Goal: Task Accomplishment & Management: Manage account settings

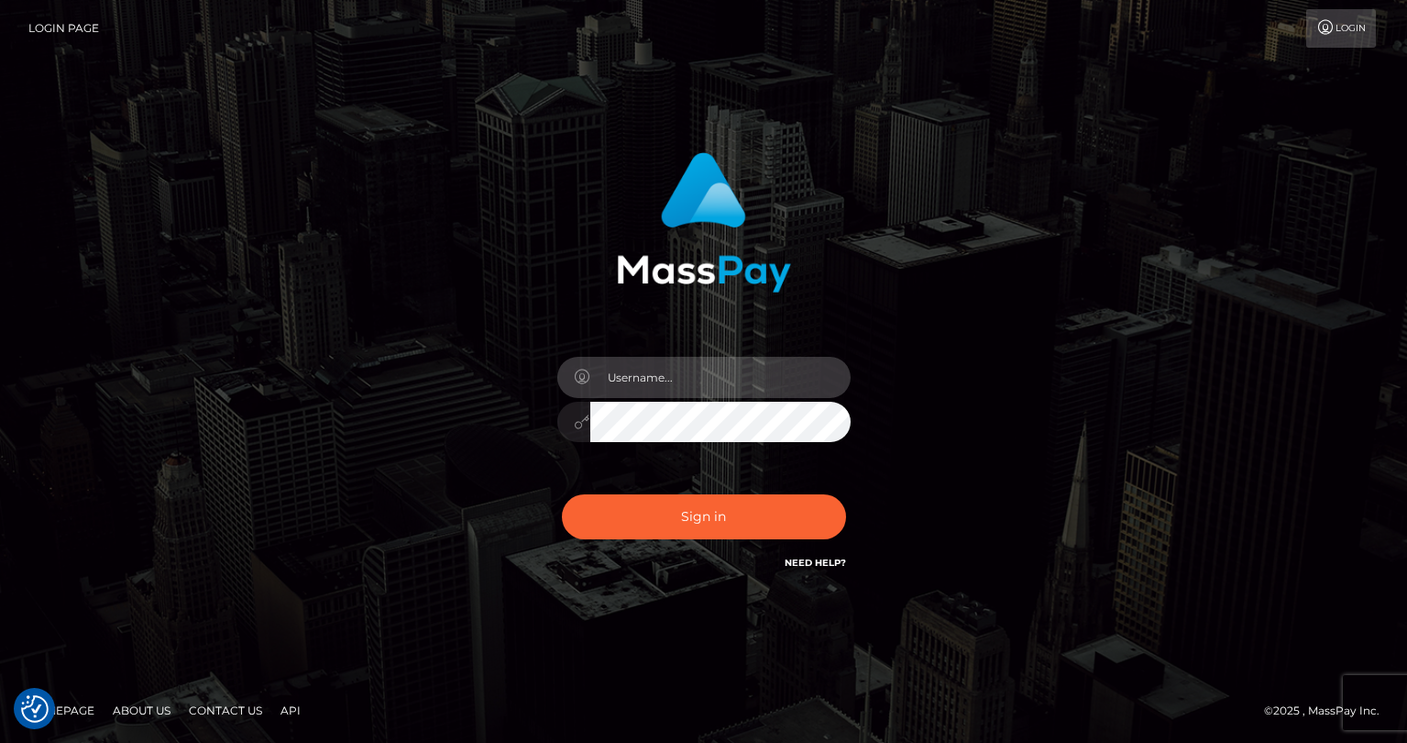
click at [607, 374] on input "text" at bounding box center [720, 377] width 260 height 41
click at [706, 371] on input "text" at bounding box center [720, 377] width 260 height 41
type input "tatyanafansly1"
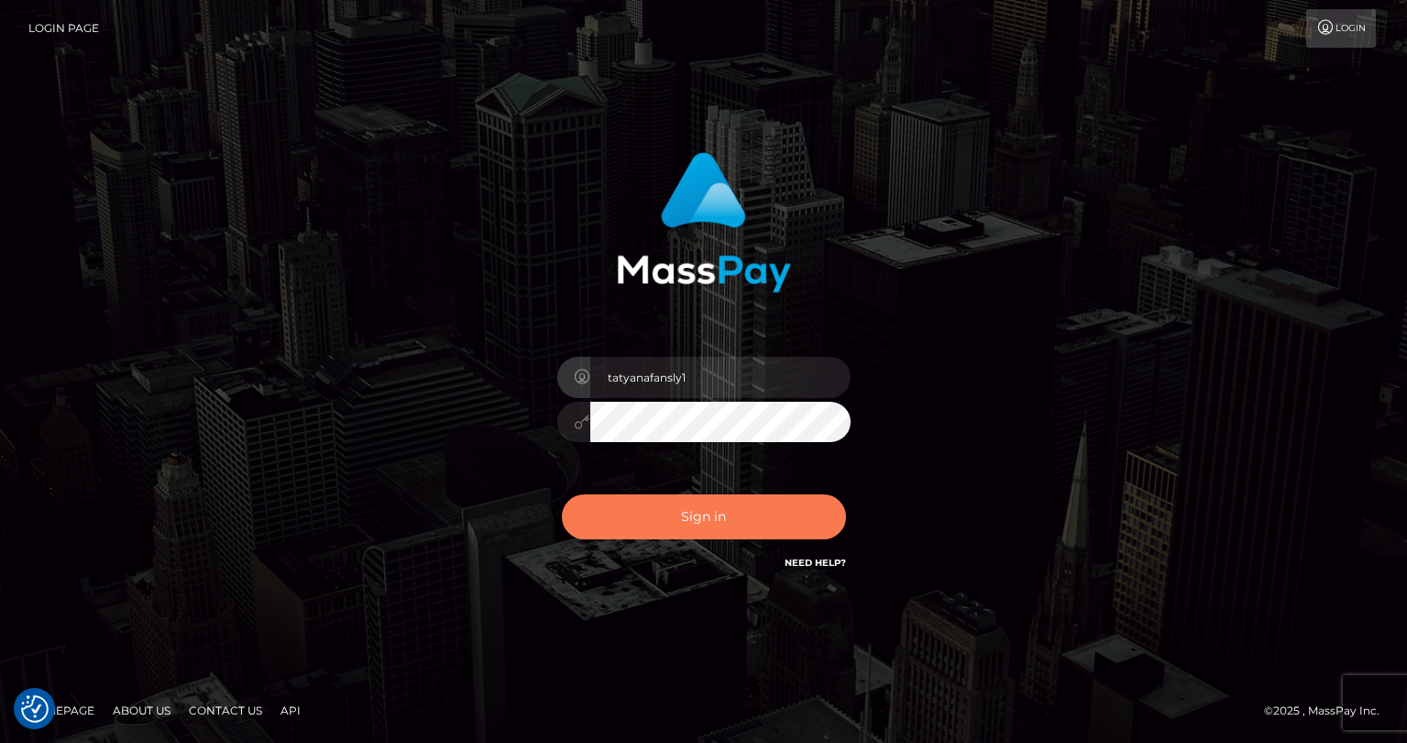
click at [731, 524] on button "Sign in" at bounding box center [704, 516] width 284 height 45
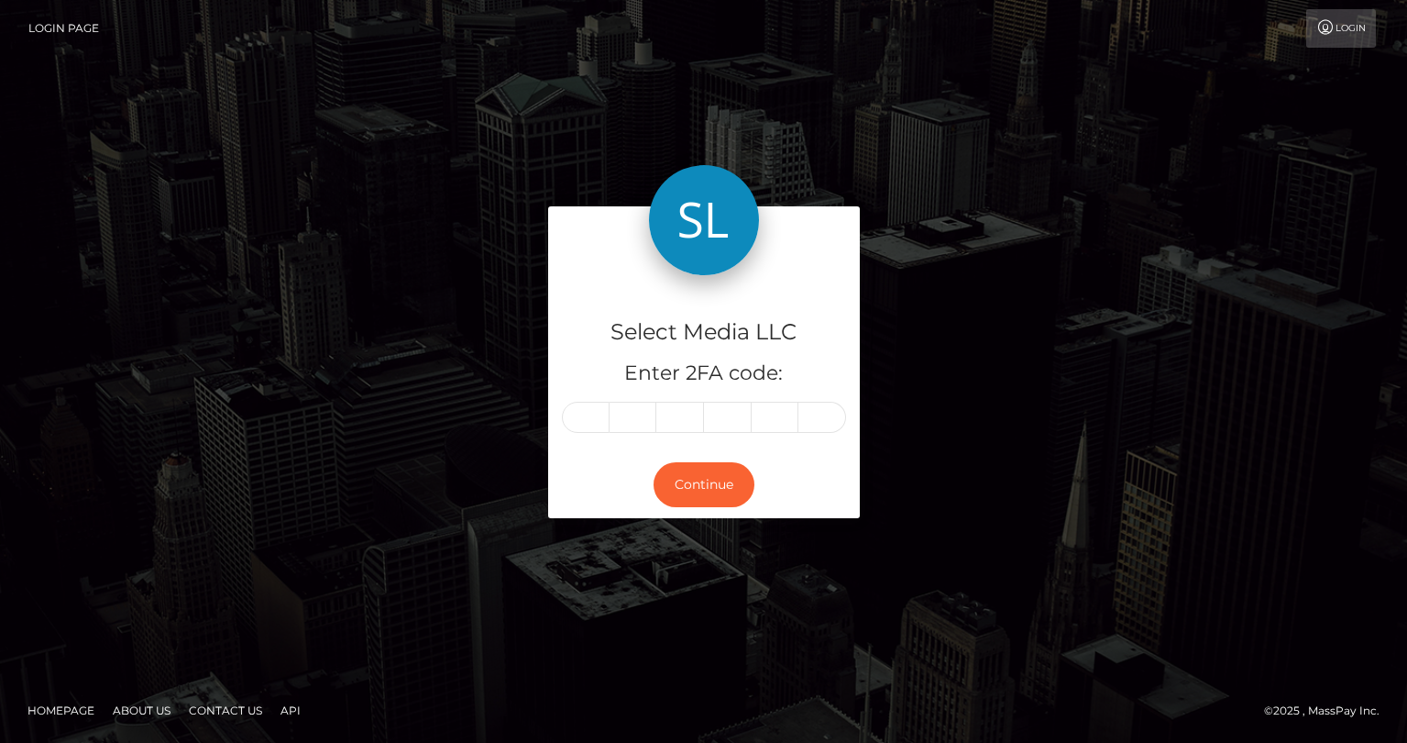
click at [583, 424] on input "text" at bounding box center [586, 417] width 48 height 31
type input "2"
type input "7"
type input "0"
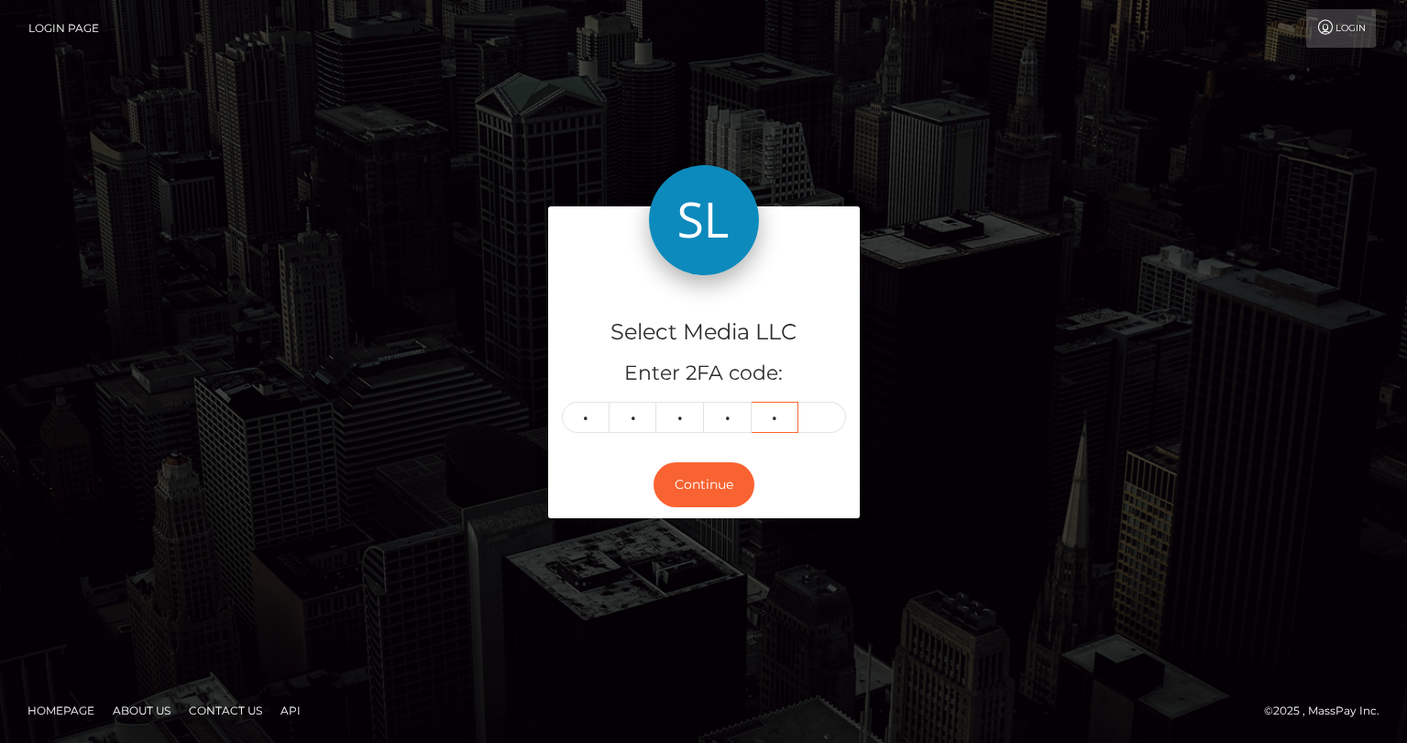
type input "1"
type input "4"
click at [704, 491] on button "Continue" at bounding box center [704, 484] width 101 height 45
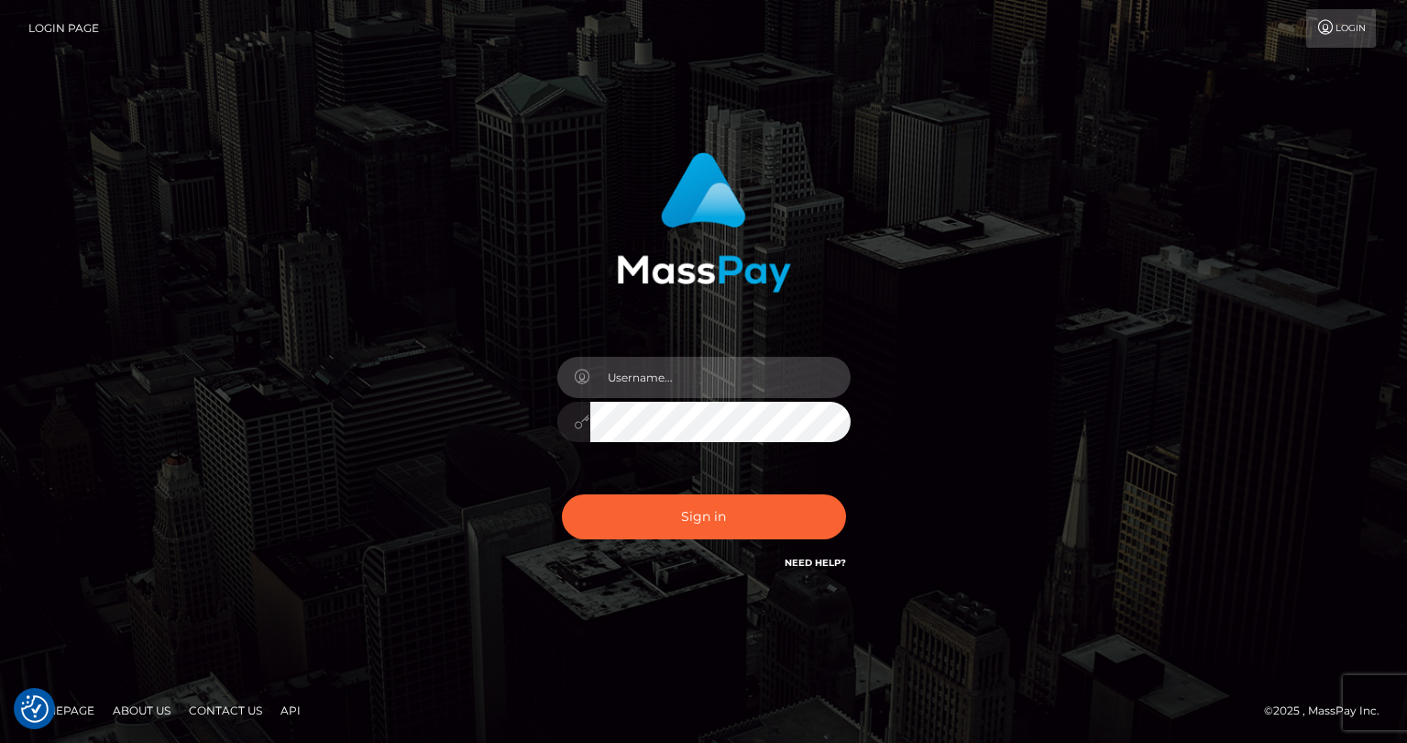
click at [657, 369] on input "text" at bounding box center [720, 377] width 260 height 41
type input "tatyanafansly1"
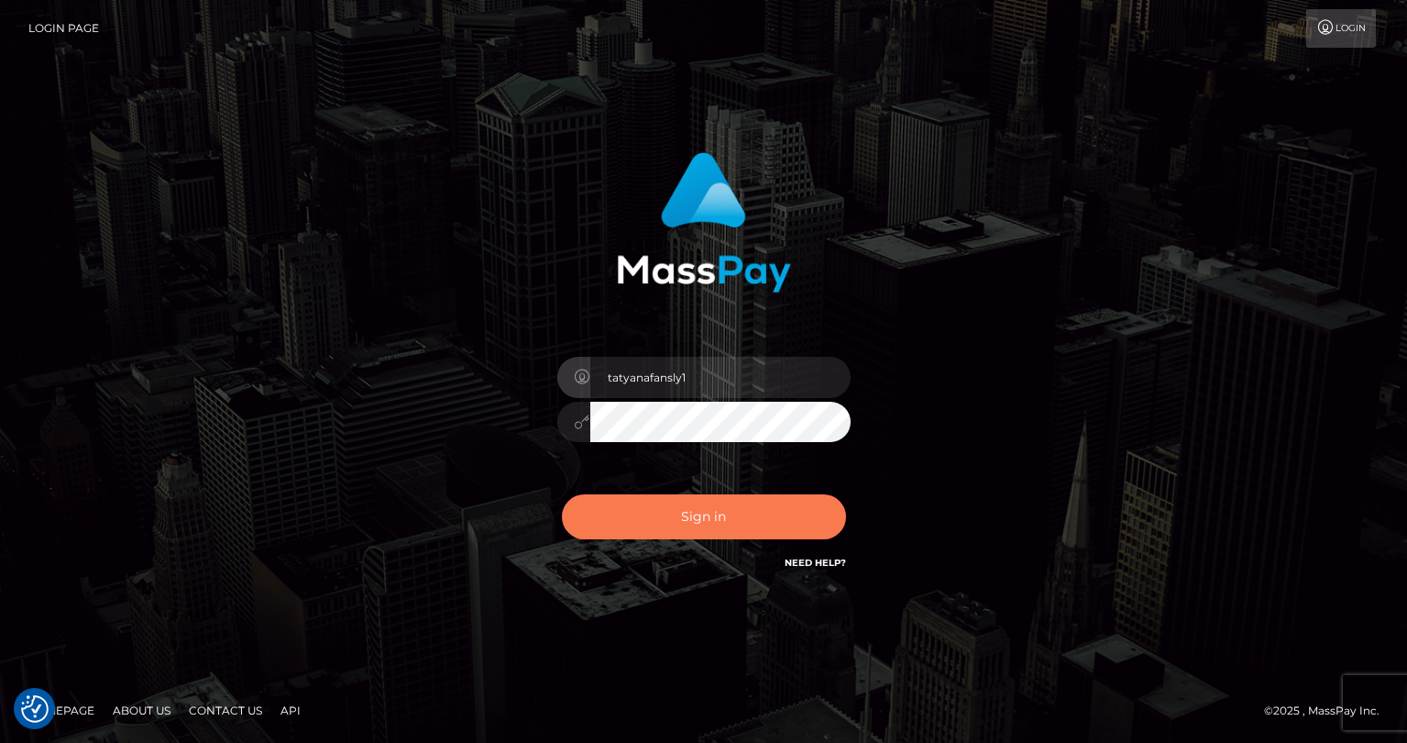
click at [705, 516] on button "Sign in" at bounding box center [704, 516] width 284 height 45
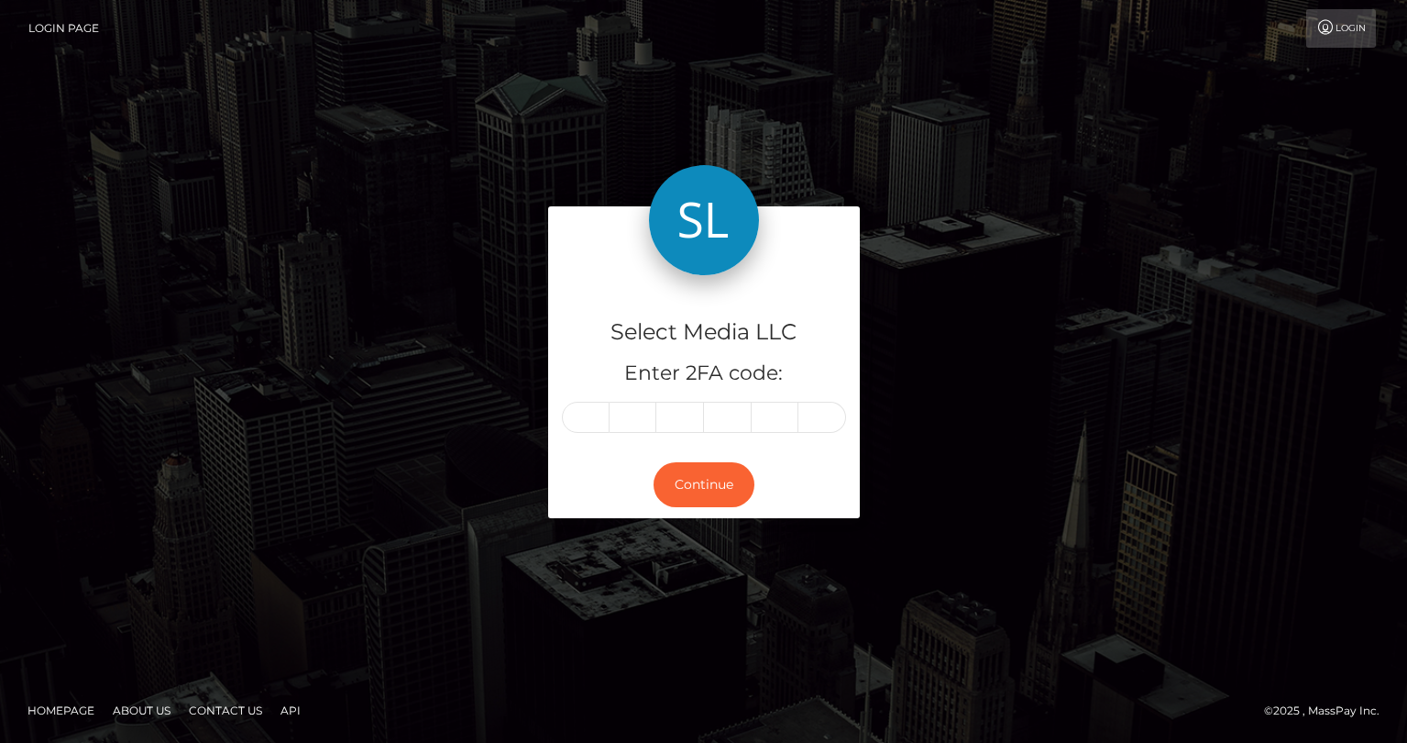
click at [595, 418] on input "text" at bounding box center [586, 417] width 48 height 31
type input "6"
type input "9"
type input "3"
type input "0"
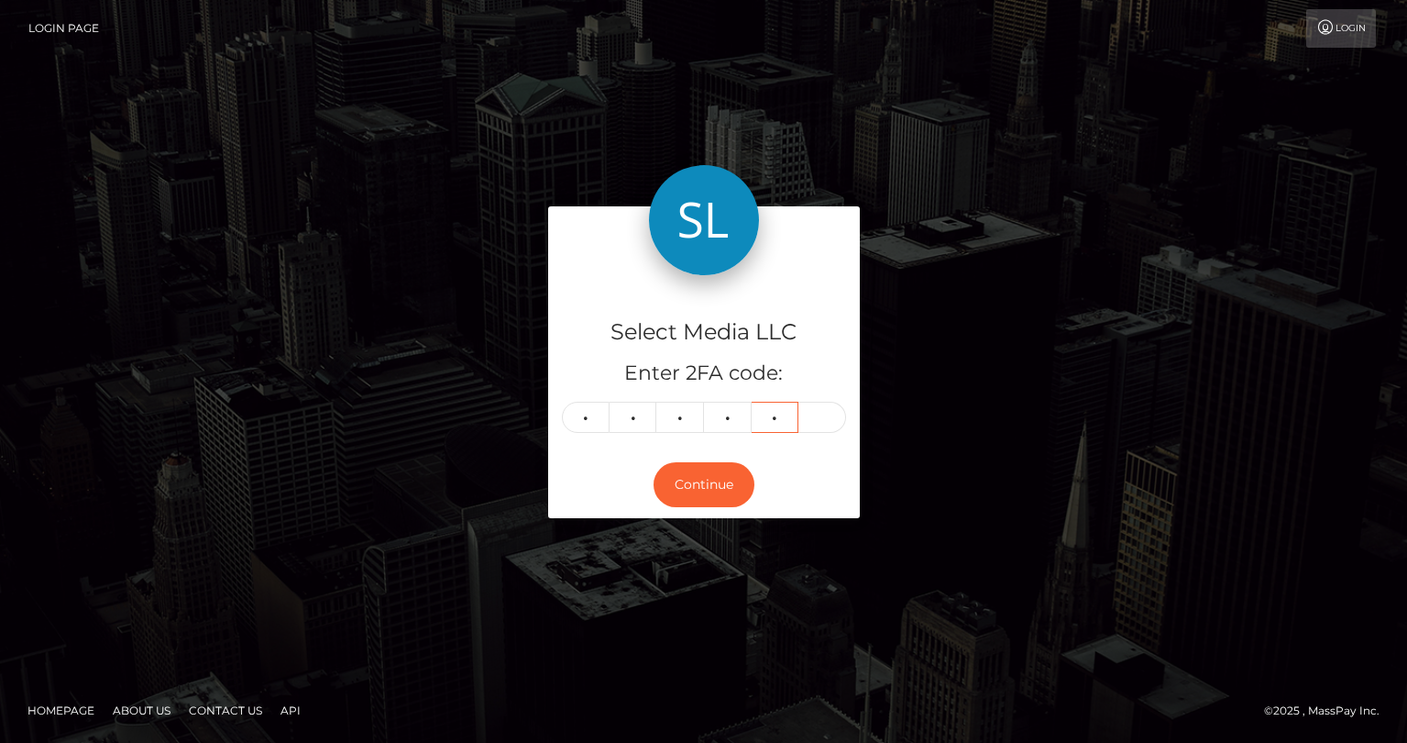
type input "9"
type input "0"
click at [721, 499] on button "Continue" at bounding box center [704, 484] width 101 height 45
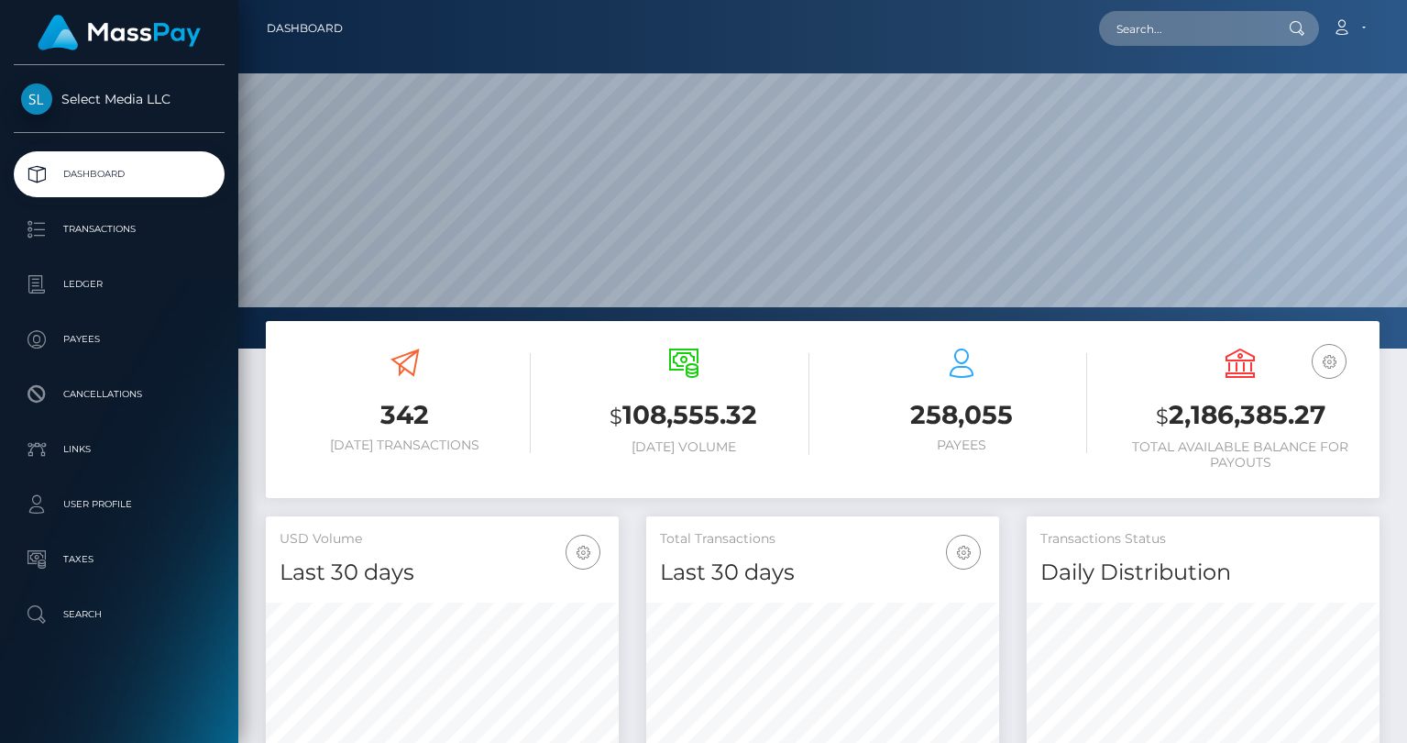
scroll to position [325, 353]
click at [1236, 412] on h3 "$ 2,186,385.27" at bounding box center [1240, 416] width 251 height 38
copy h3 "2,186,385.27"
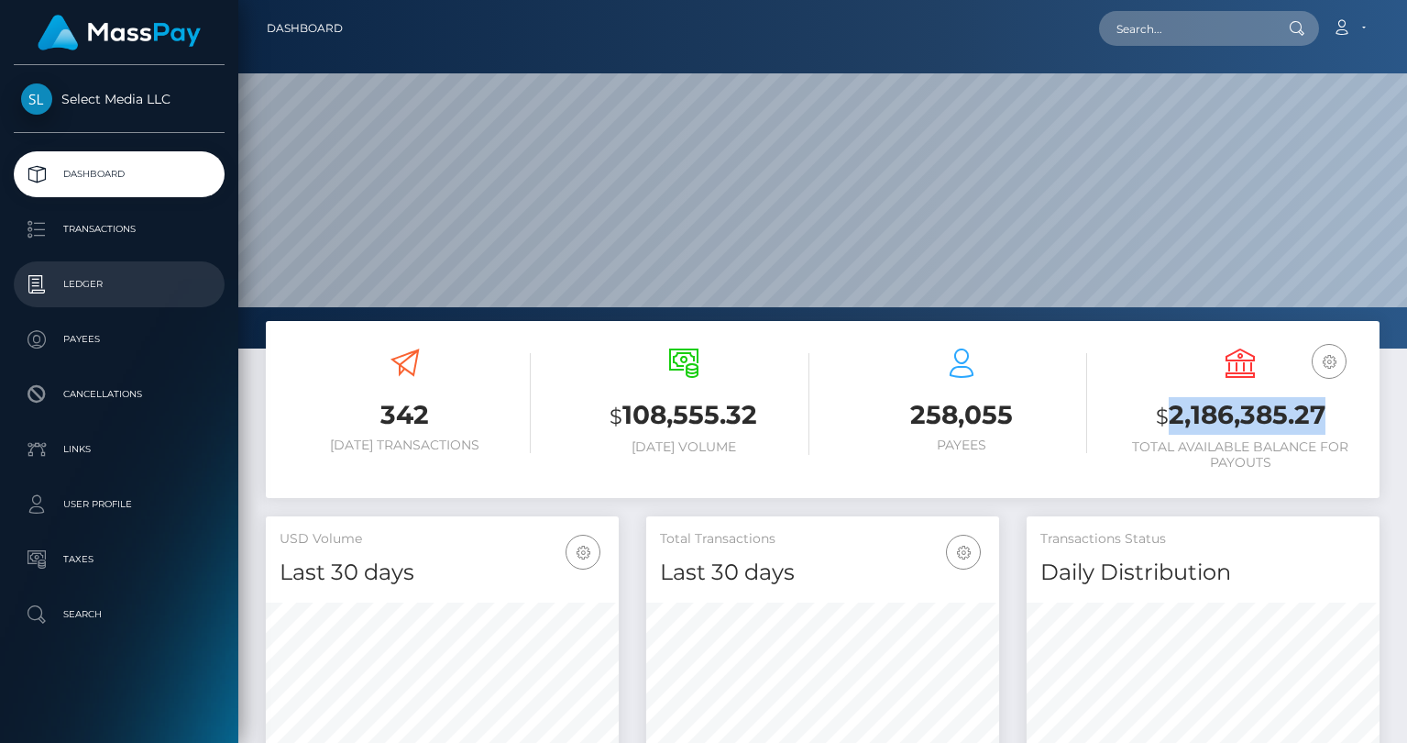
click at [81, 292] on p "Ledger" at bounding box center [119, 284] width 196 height 28
